Goal: Find specific page/section: Find specific page/section

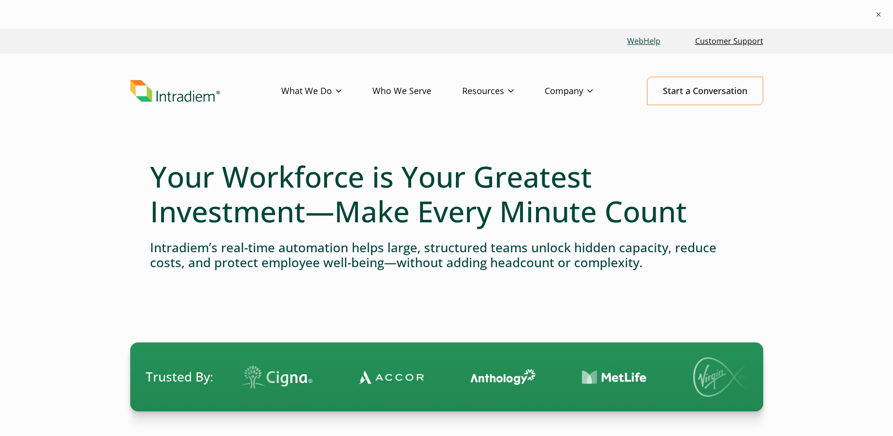
click at [646, 39] on link "WebHelp" at bounding box center [643, 41] width 41 height 21
click at [720, 43] on link "Customer Support" at bounding box center [729, 41] width 76 height 21
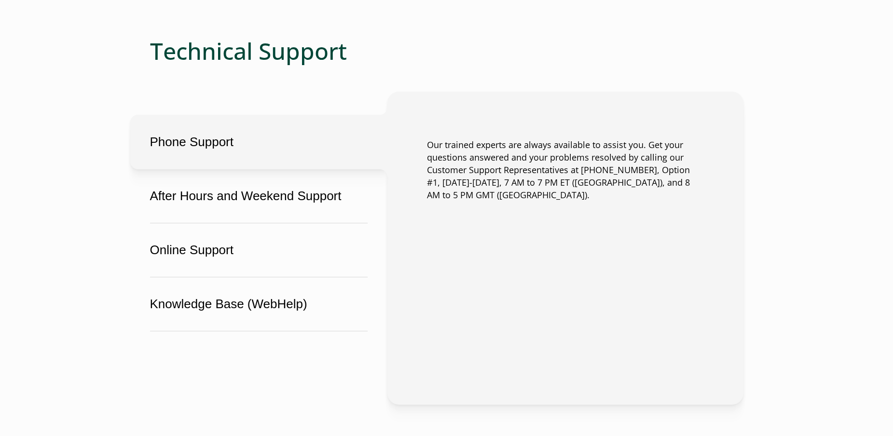
scroll to position [627, 0]
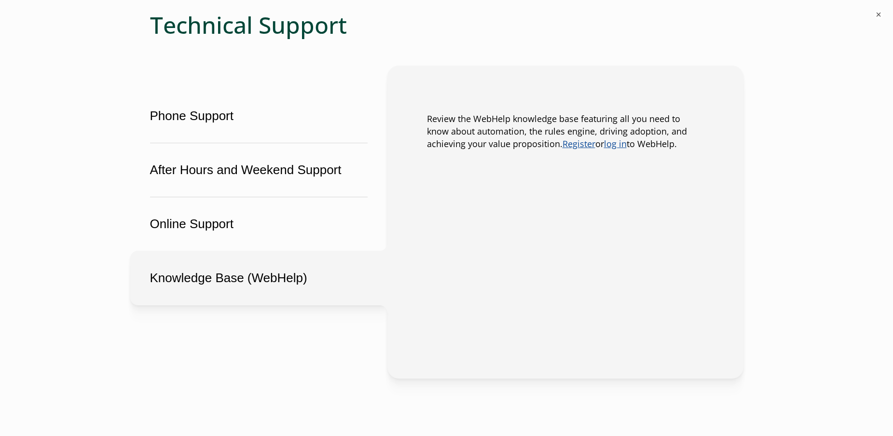
click at [604, 146] on link "log in" at bounding box center [615, 144] width 23 height 12
